Goal: Task Accomplishment & Management: Use online tool/utility

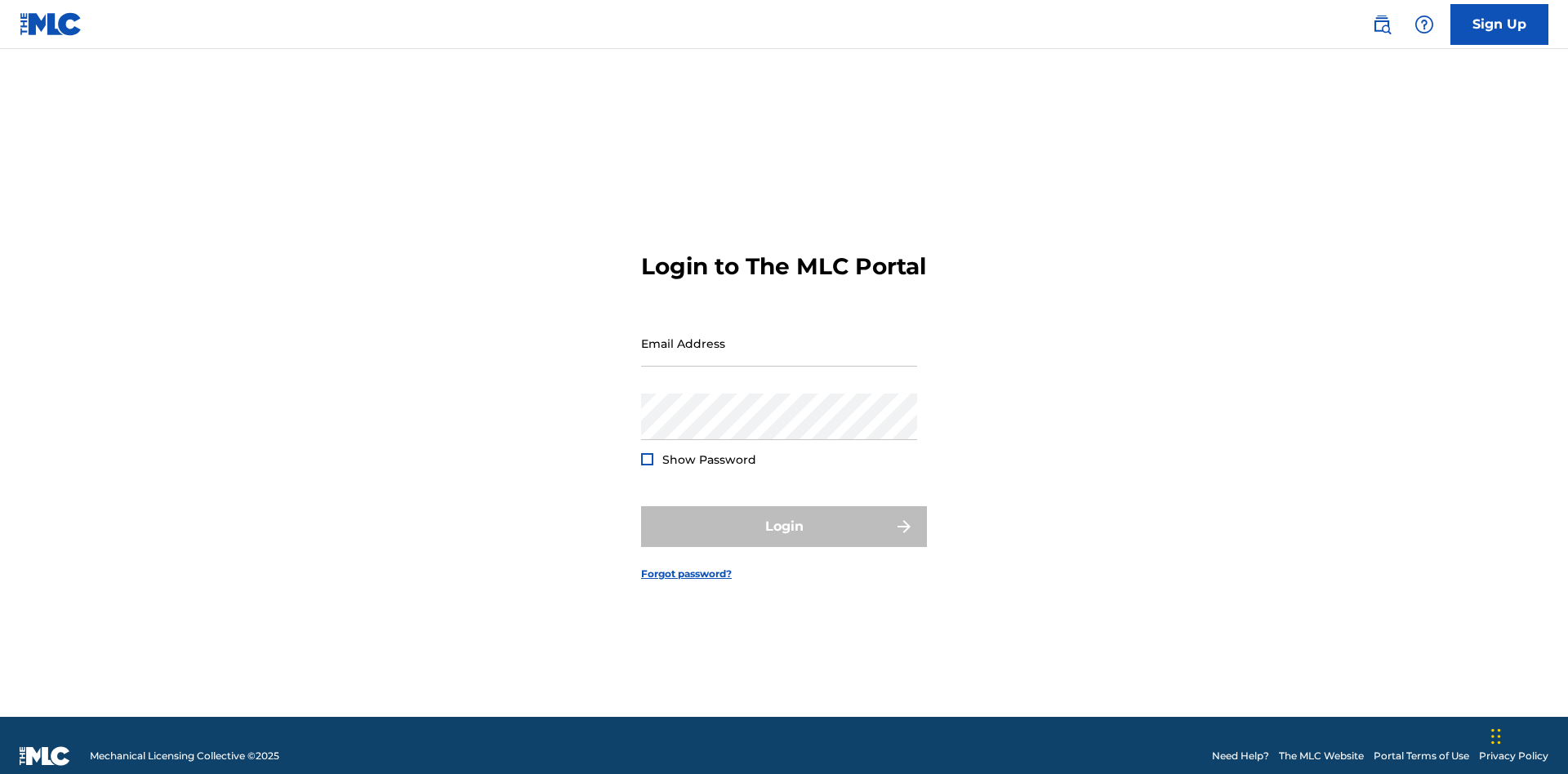
scroll to position [21, 0]
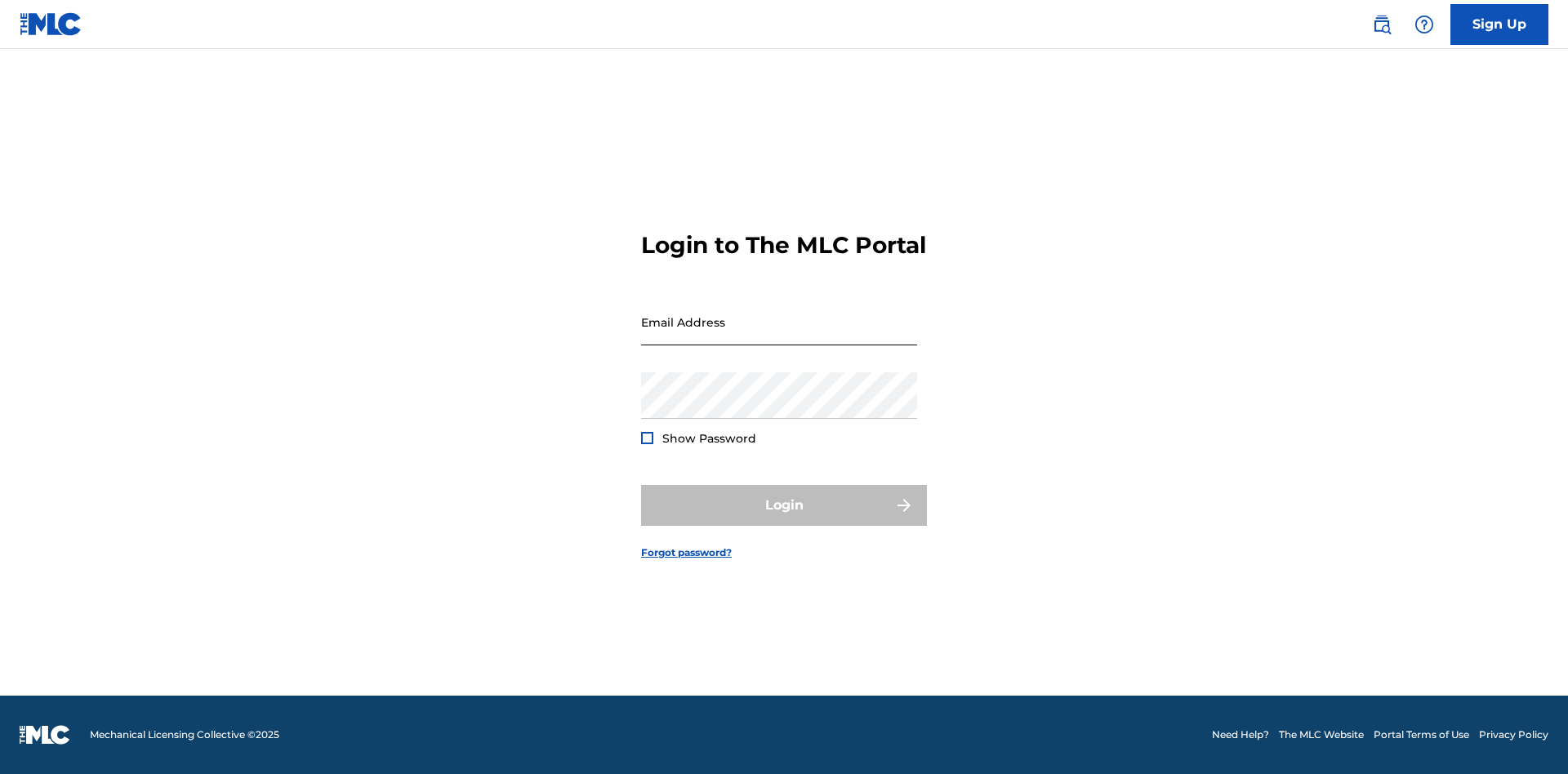
click at [779, 336] on input "Email Address" at bounding box center [779, 322] width 276 height 46
type input "[EMAIL_ADDRESS][DOMAIN_NAME]"
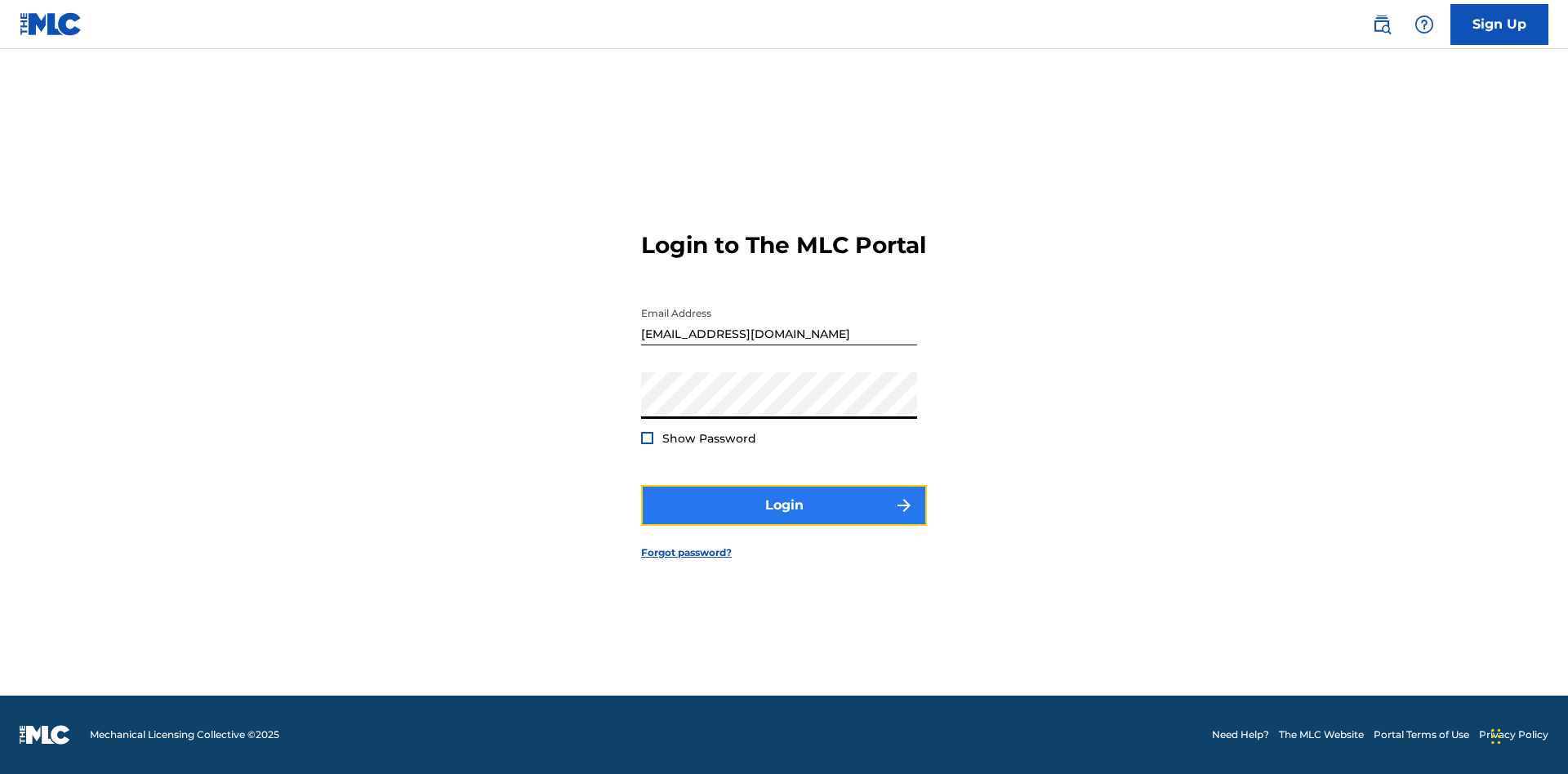
click at [784, 519] on button "Login" at bounding box center [784, 505] width 286 height 41
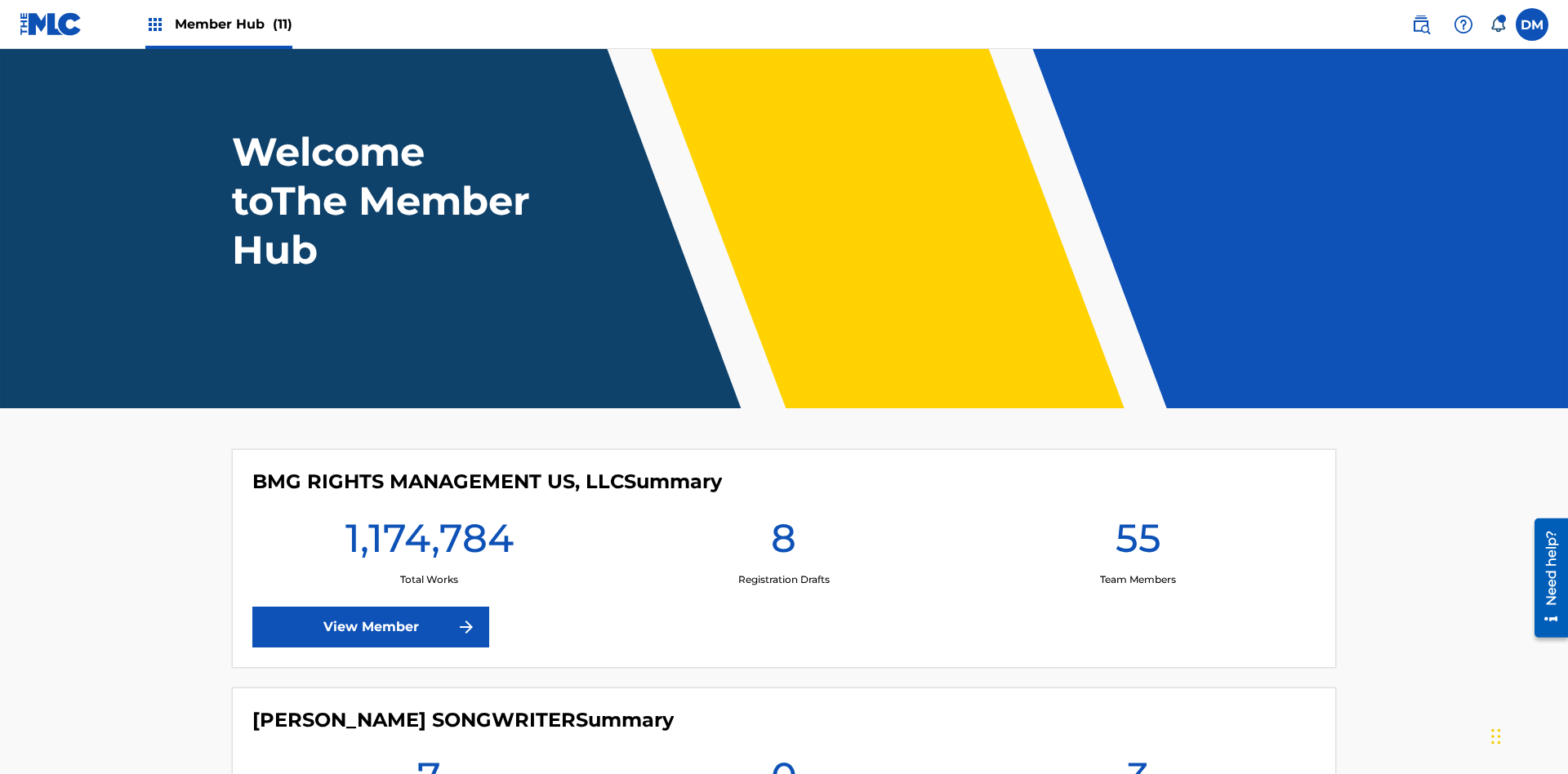
click at [233, 24] on span "Member Hub (11)" at bounding box center [233, 24] width 117 height 19
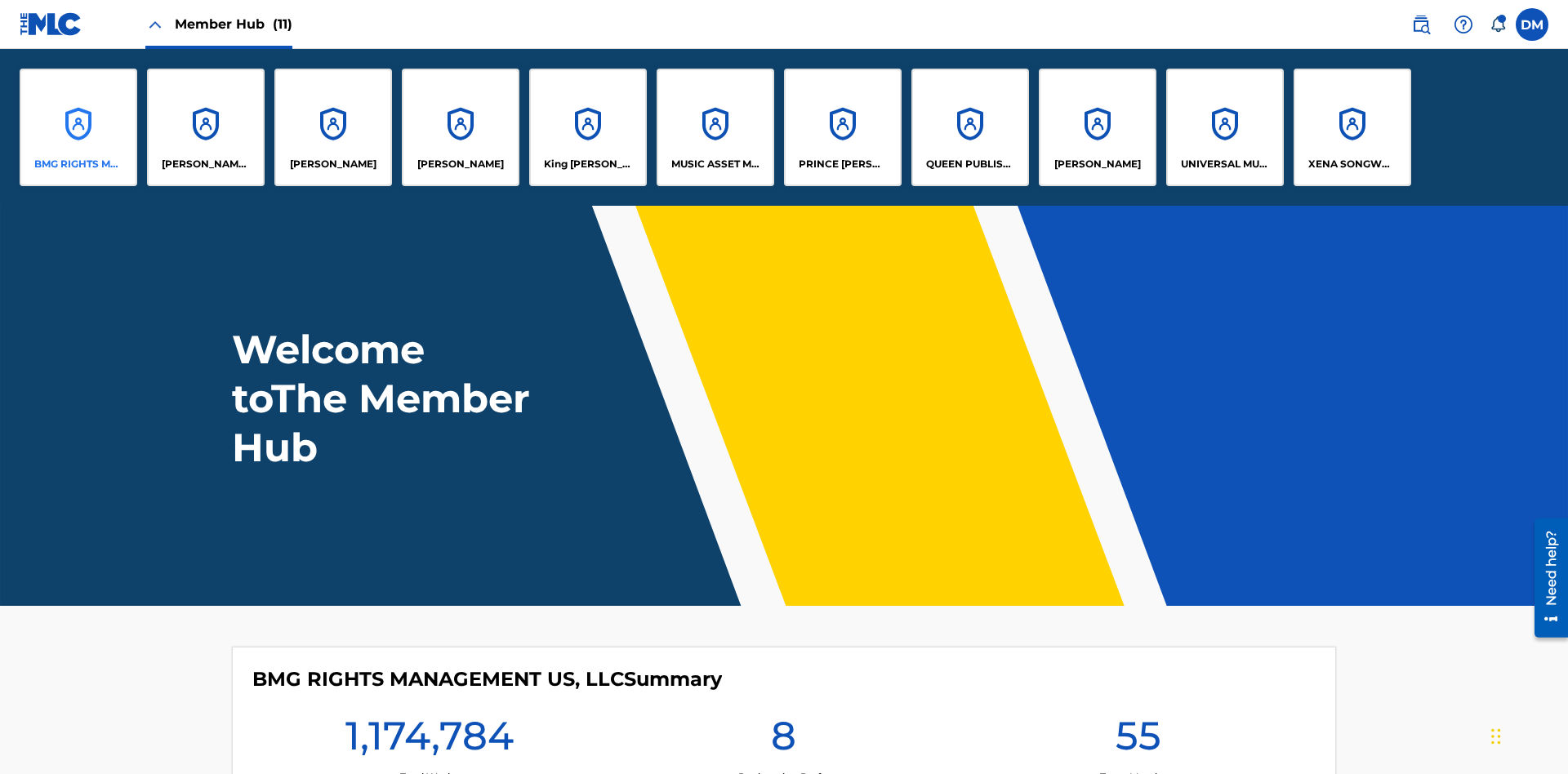
click at [79, 164] on p "BMG RIGHTS MANAGEMENT US, LLC" at bounding box center [79, 164] width 89 height 15
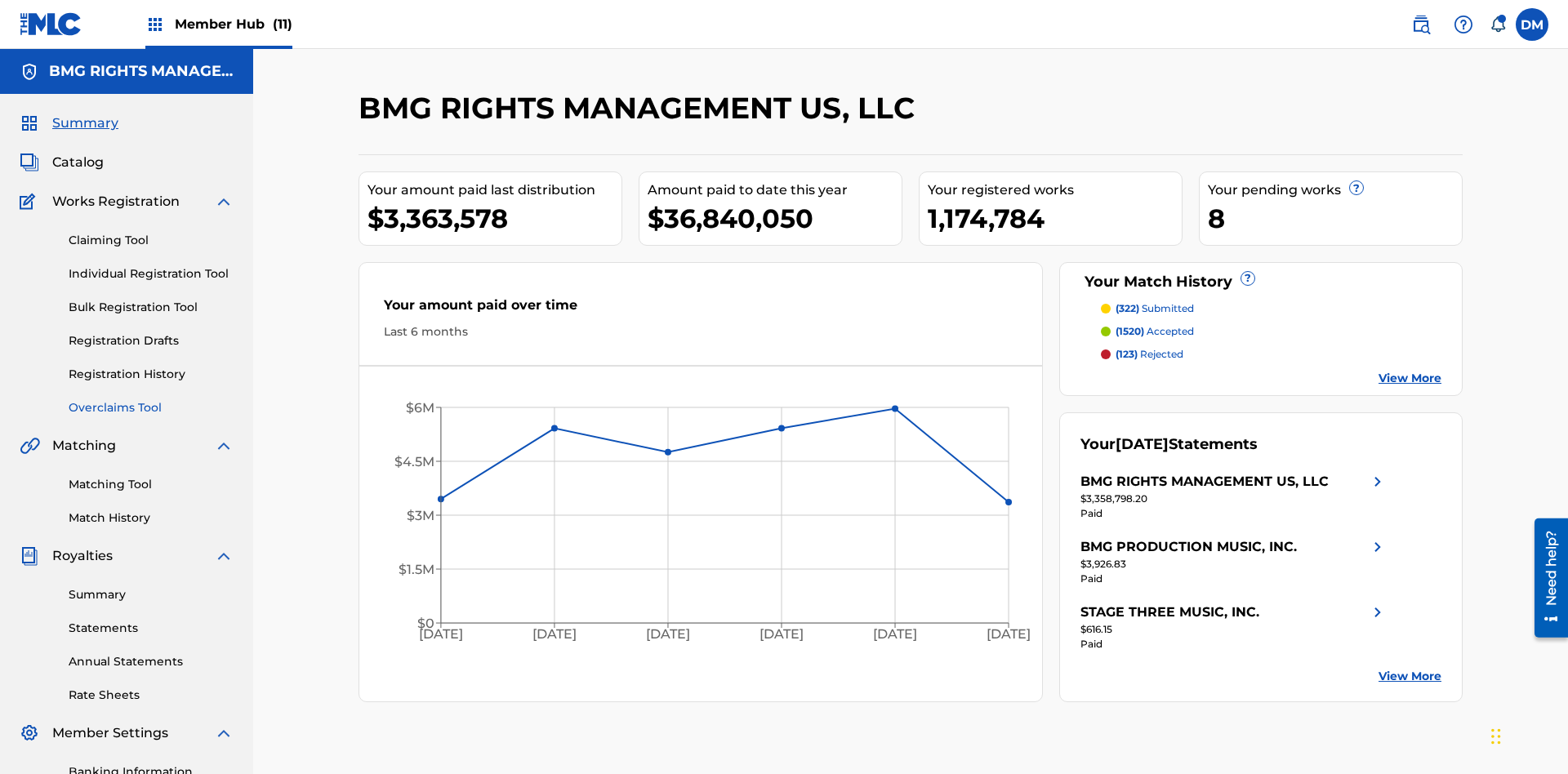
click at [151, 399] on link "Overclaims Tool" at bounding box center [151, 408] width 165 height 17
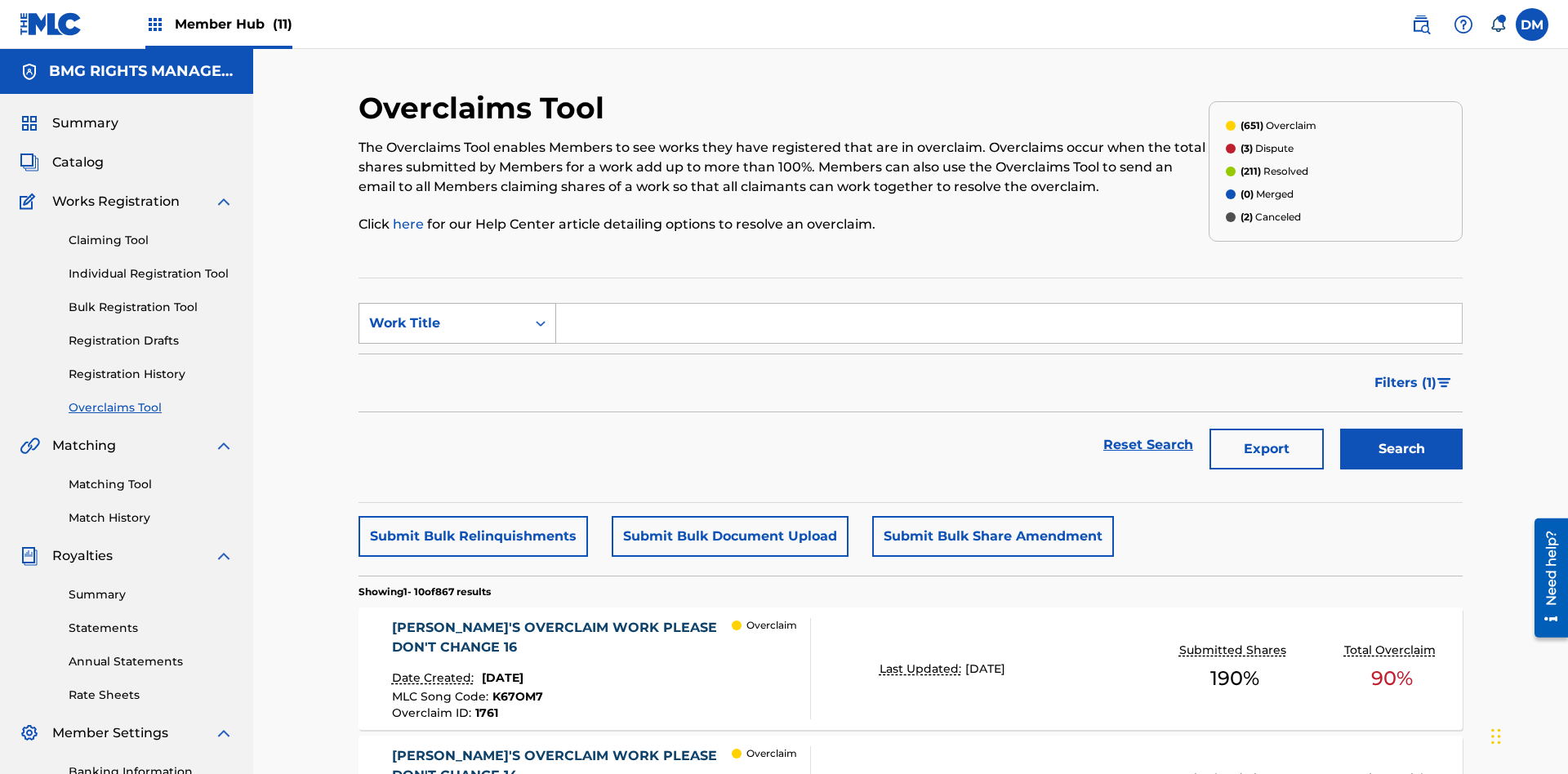
click at [443, 313] on div "Work Title" at bounding box center [443, 323] width 147 height 20
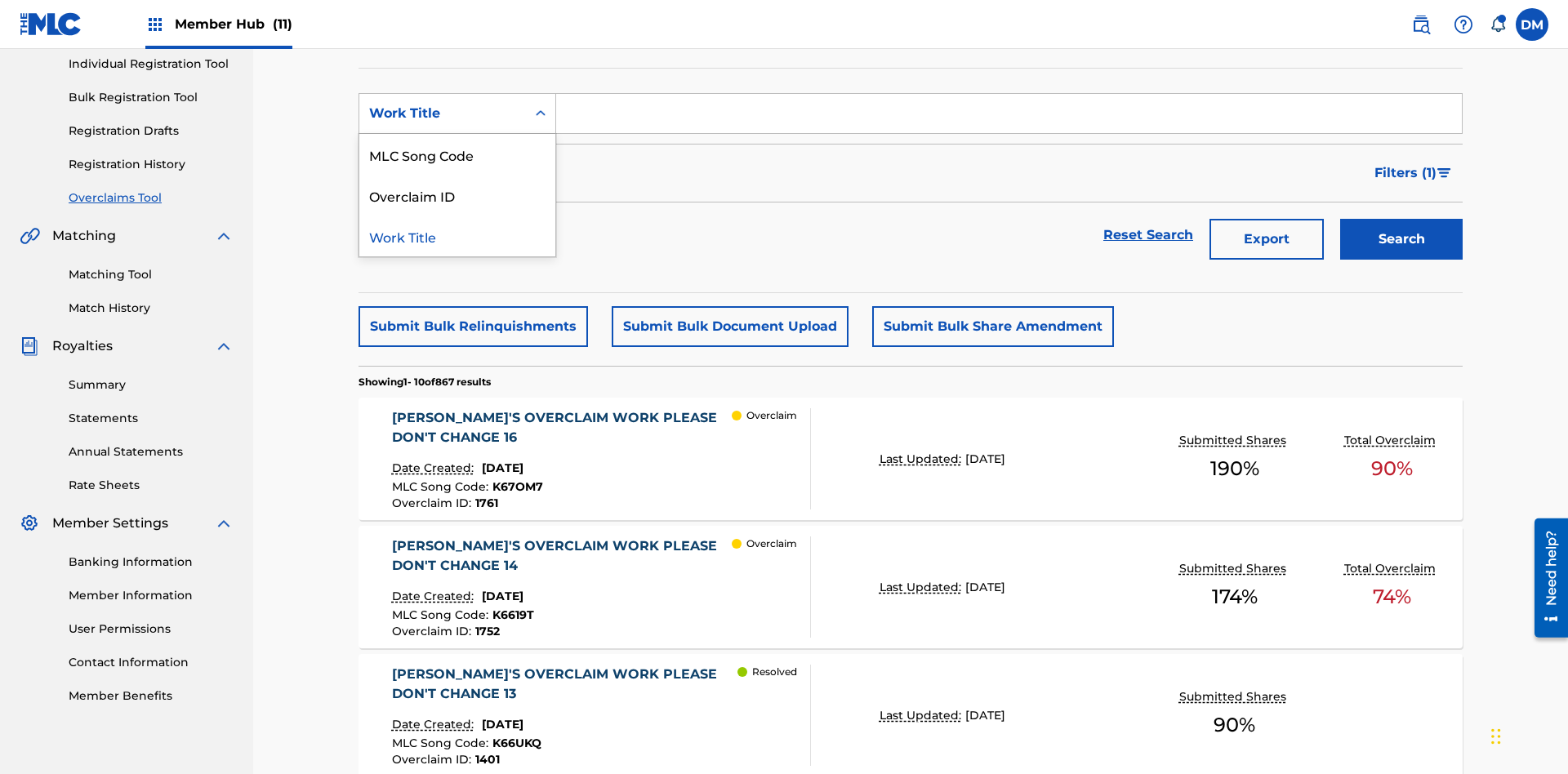
click at [457, 154] on div "MLC Song Code" at bounding box center [457, 154] width 196 height 41
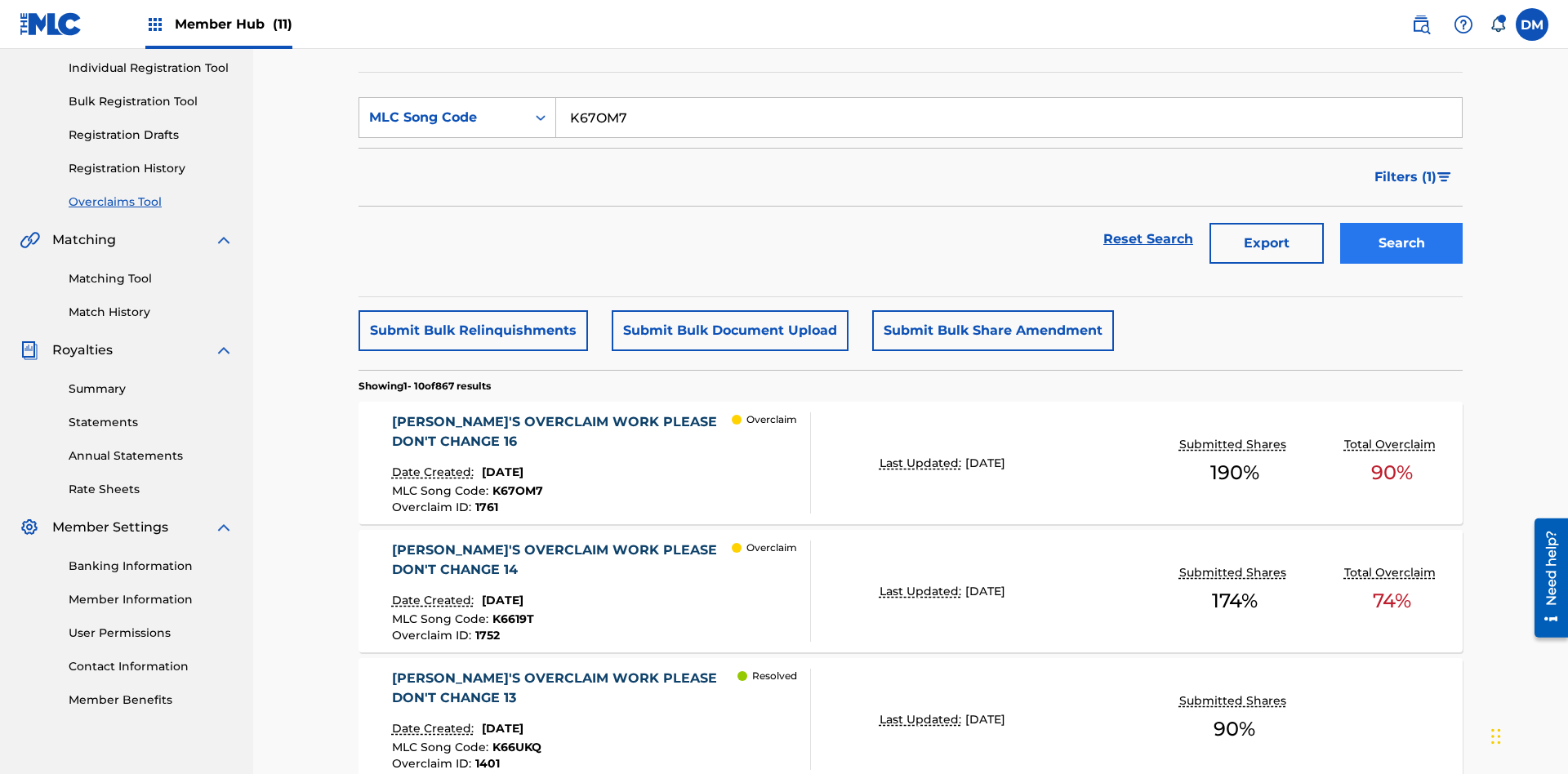
type input "K67OM7"
click at [1401, 223] on button "Search" at bounding box center [1401, 243] width 122 height 41
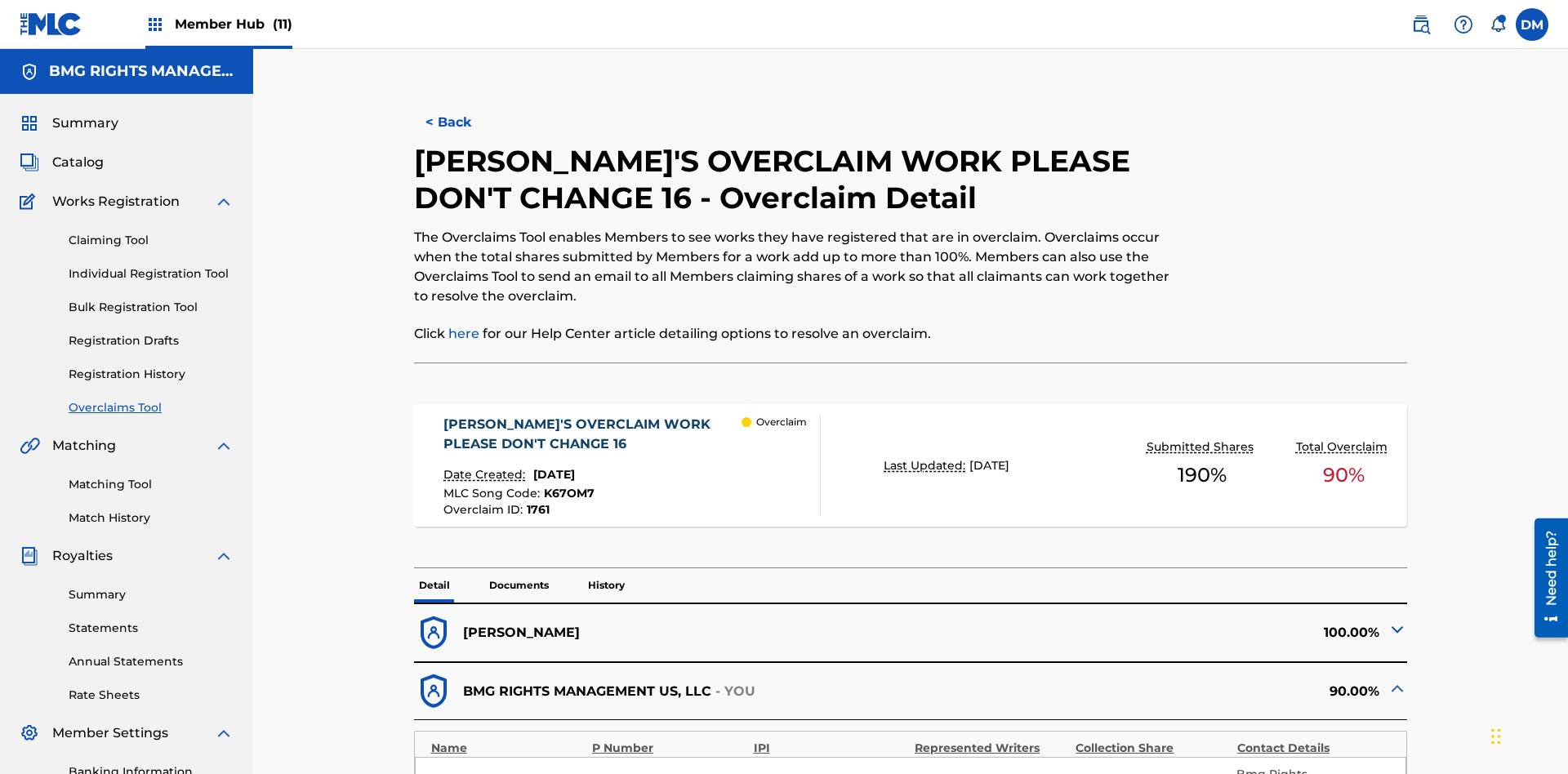
scroll to position [45, 0]
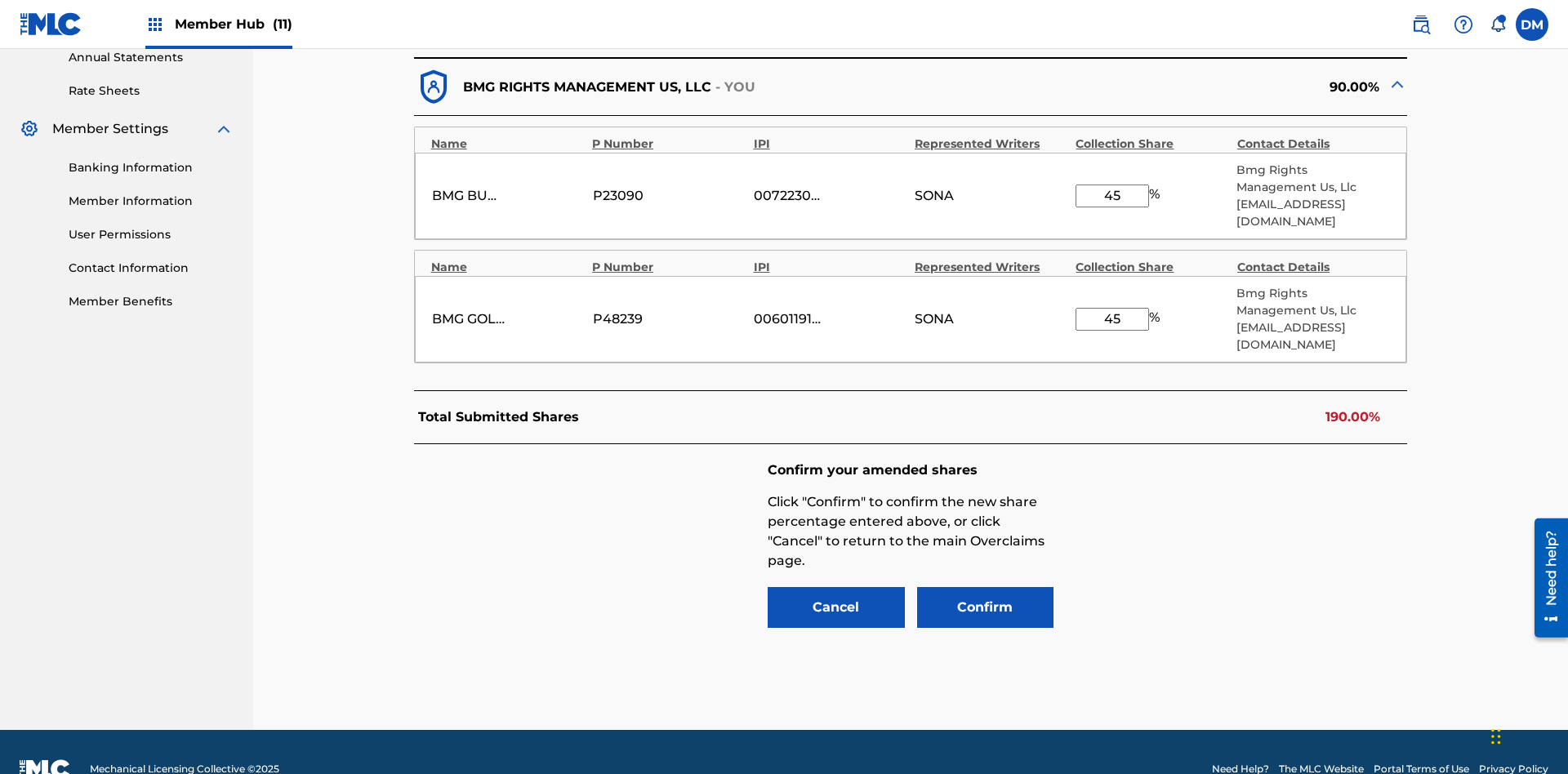
click at [1112, 187] on input "45" at bounding box center [1112, 196] width 74 height 23
type input "69"
click at [1112, 307] on input "45" at bounding box center [1112, 319] width 74 height 23
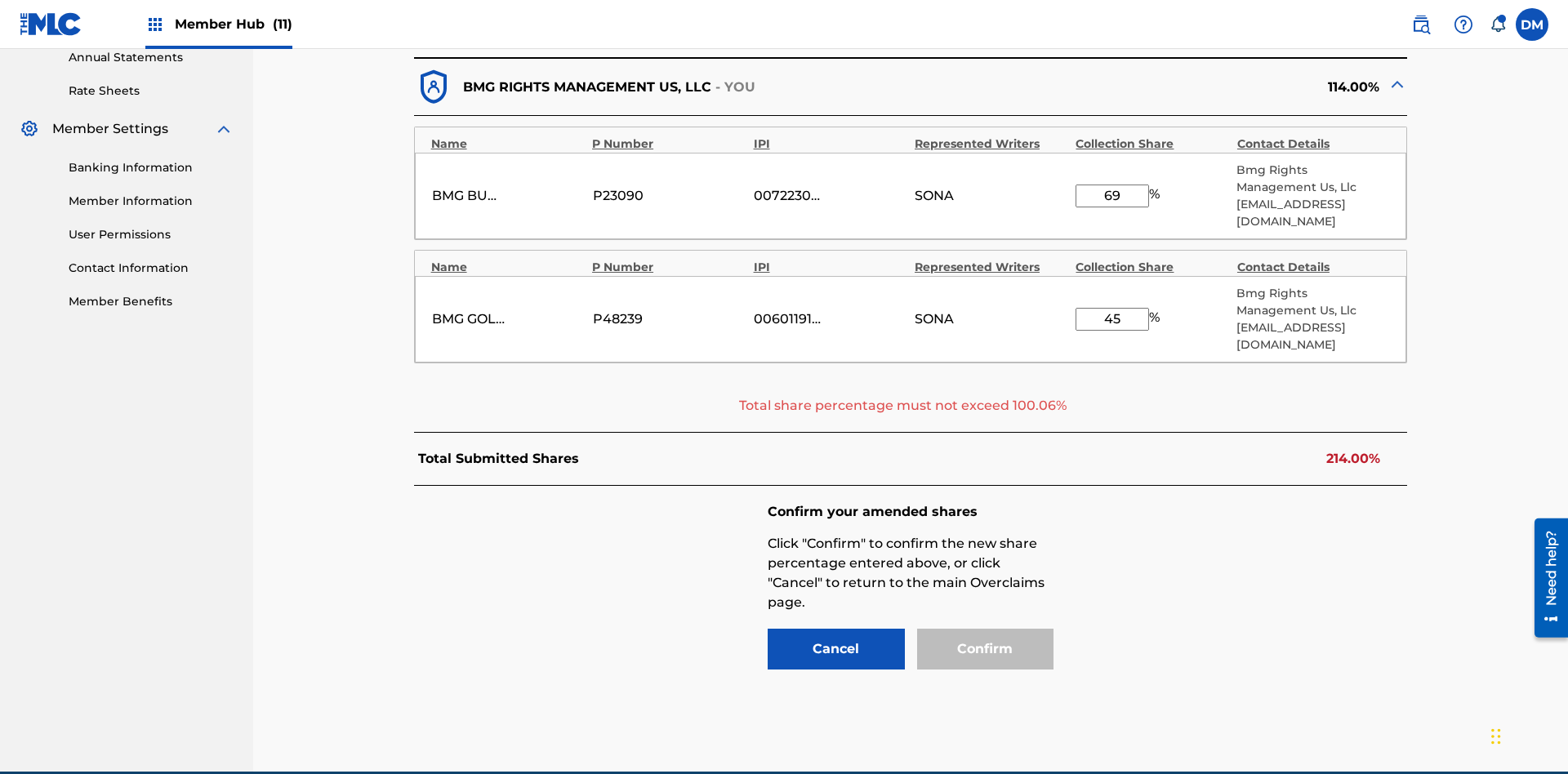
scroll to position [646, 0]
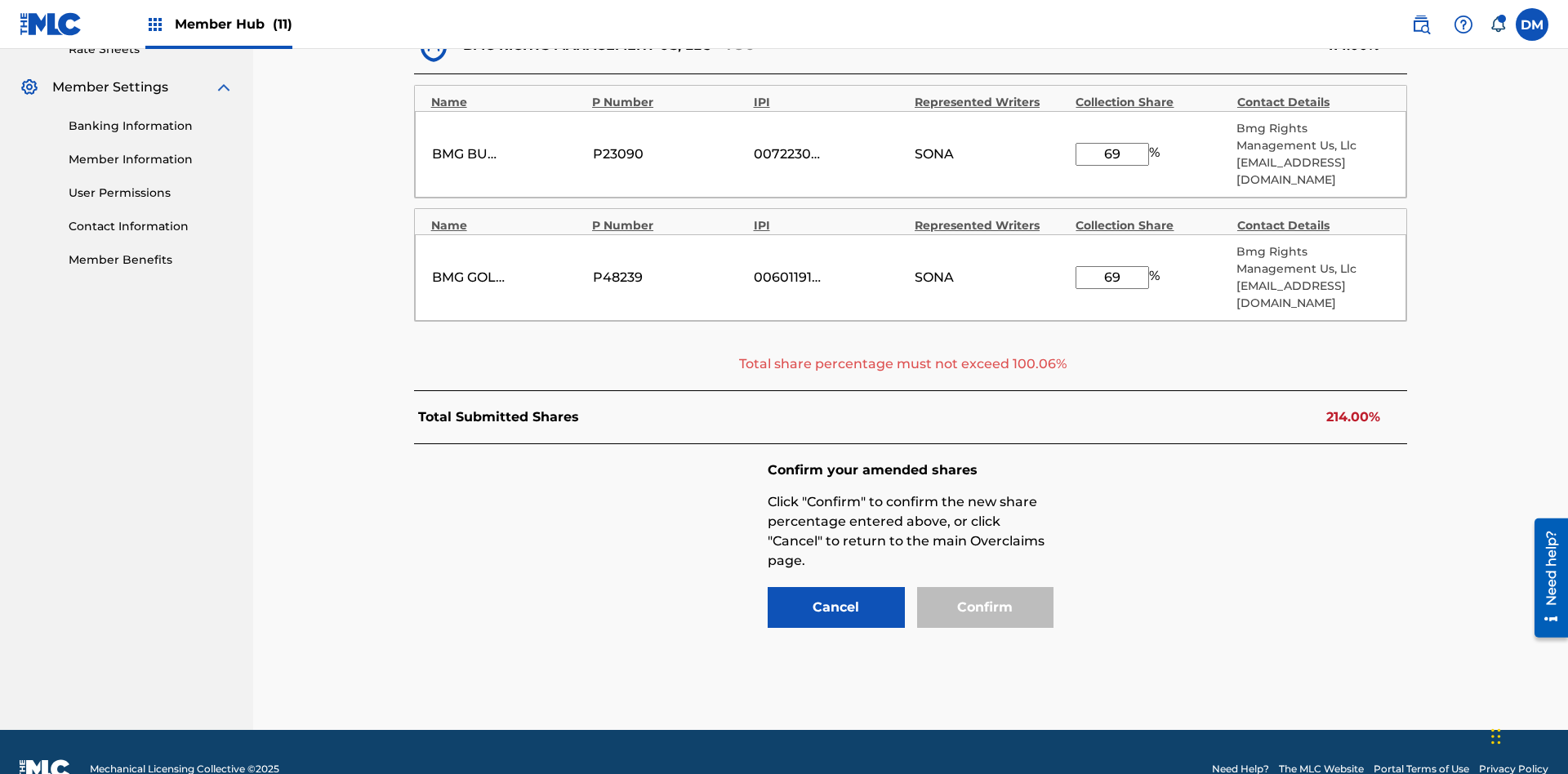
type input "69"
click at [1112, 146] on input "69" at bounding box center [1112, 154] width 74 height 23
type input "36"
click at [1112, 266] on input "69" at bounding box center [1112, 277] width 74 height 23
click at [985, 587] on button "Confirm" at bounding box center [986, 608] width 137 height 41
